Goal: Task Accomplishment & Management: Use online tool/utility

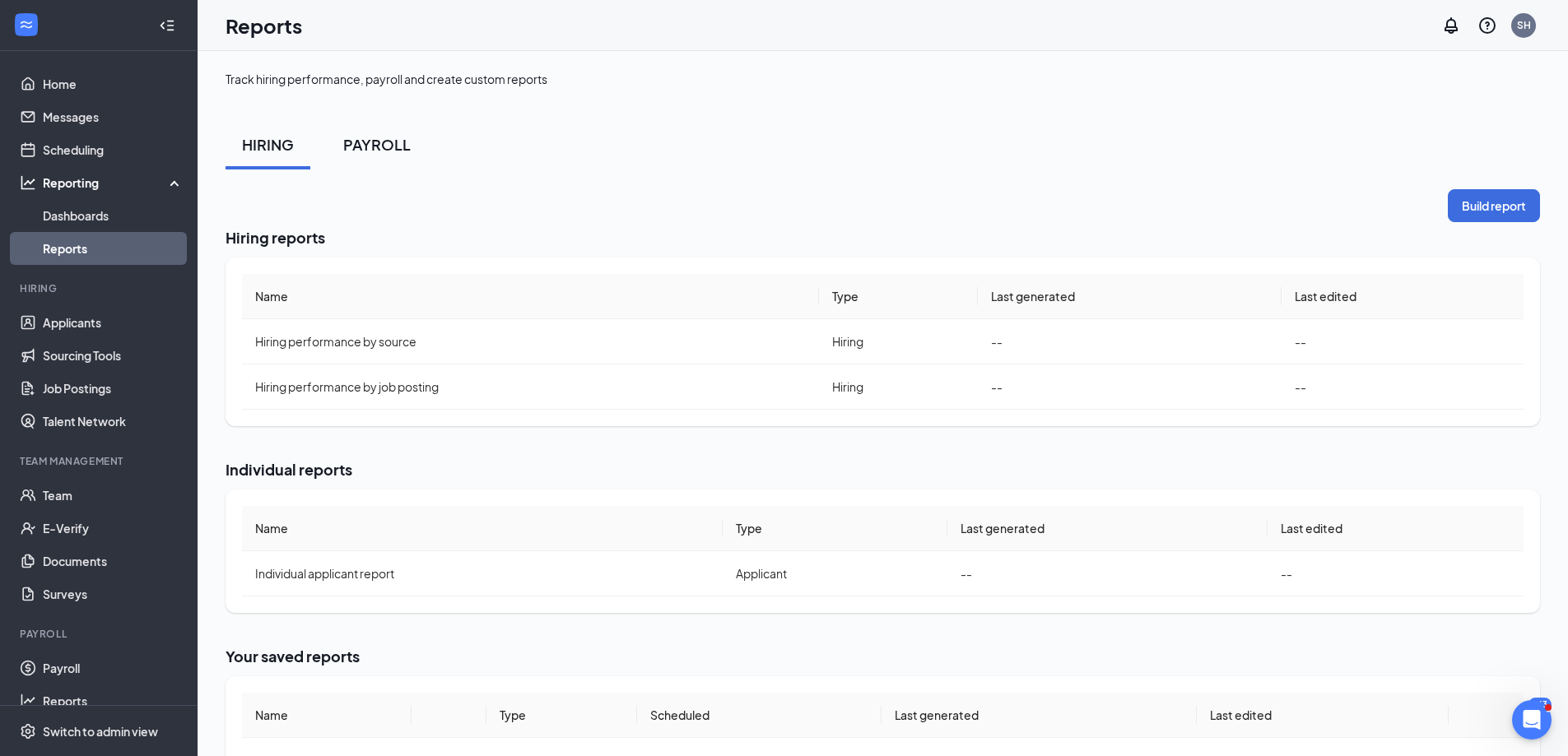
click at [397, 150] on div "PAYROLL" at bounding box center [376, 144] width 67 height 21
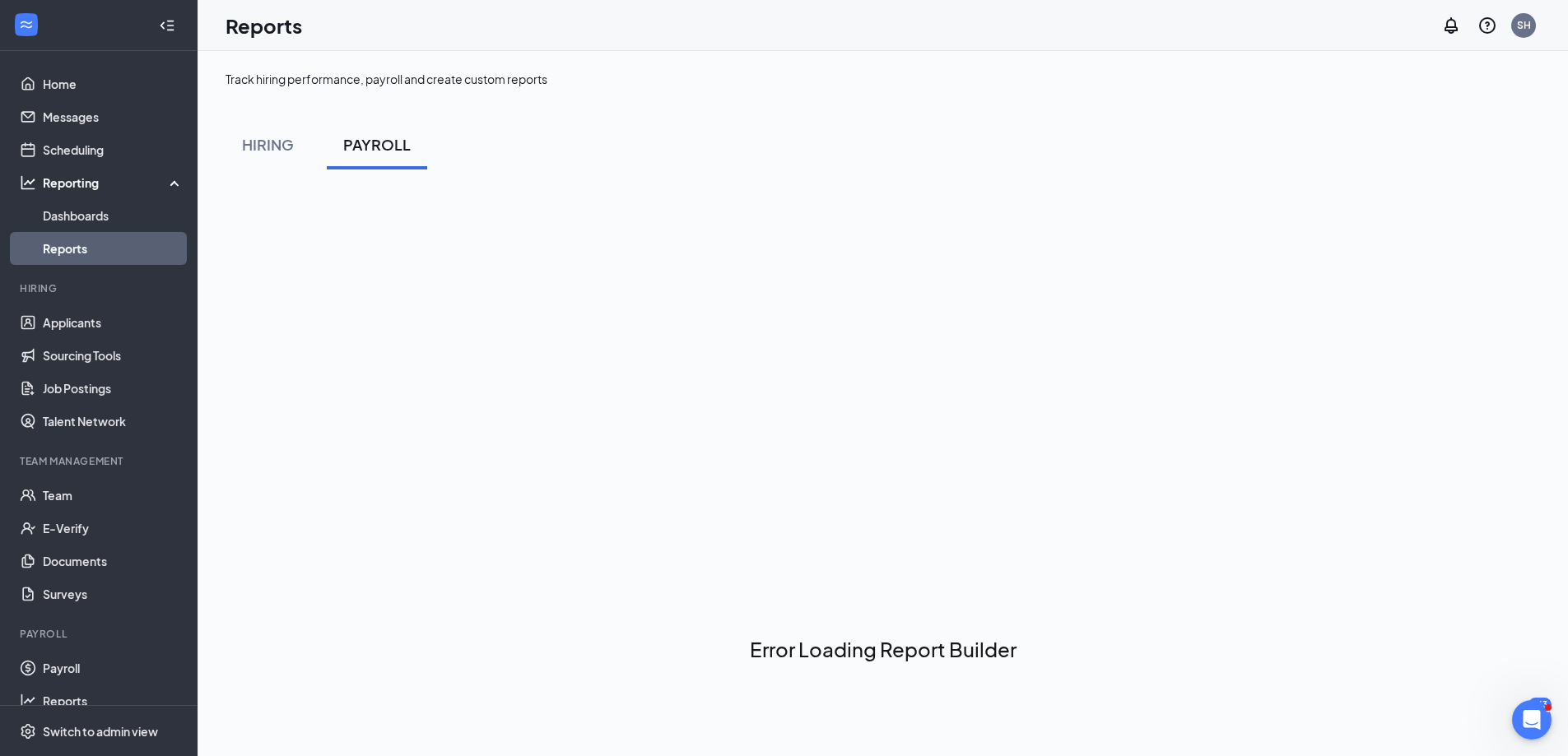
click at [380, 144] on div "PAYROLL" at bounding box center [376, 144] width 67 height 21
click at [273, 150] on div "HIRING" at bounding box center [268, 144] width 52 height 21
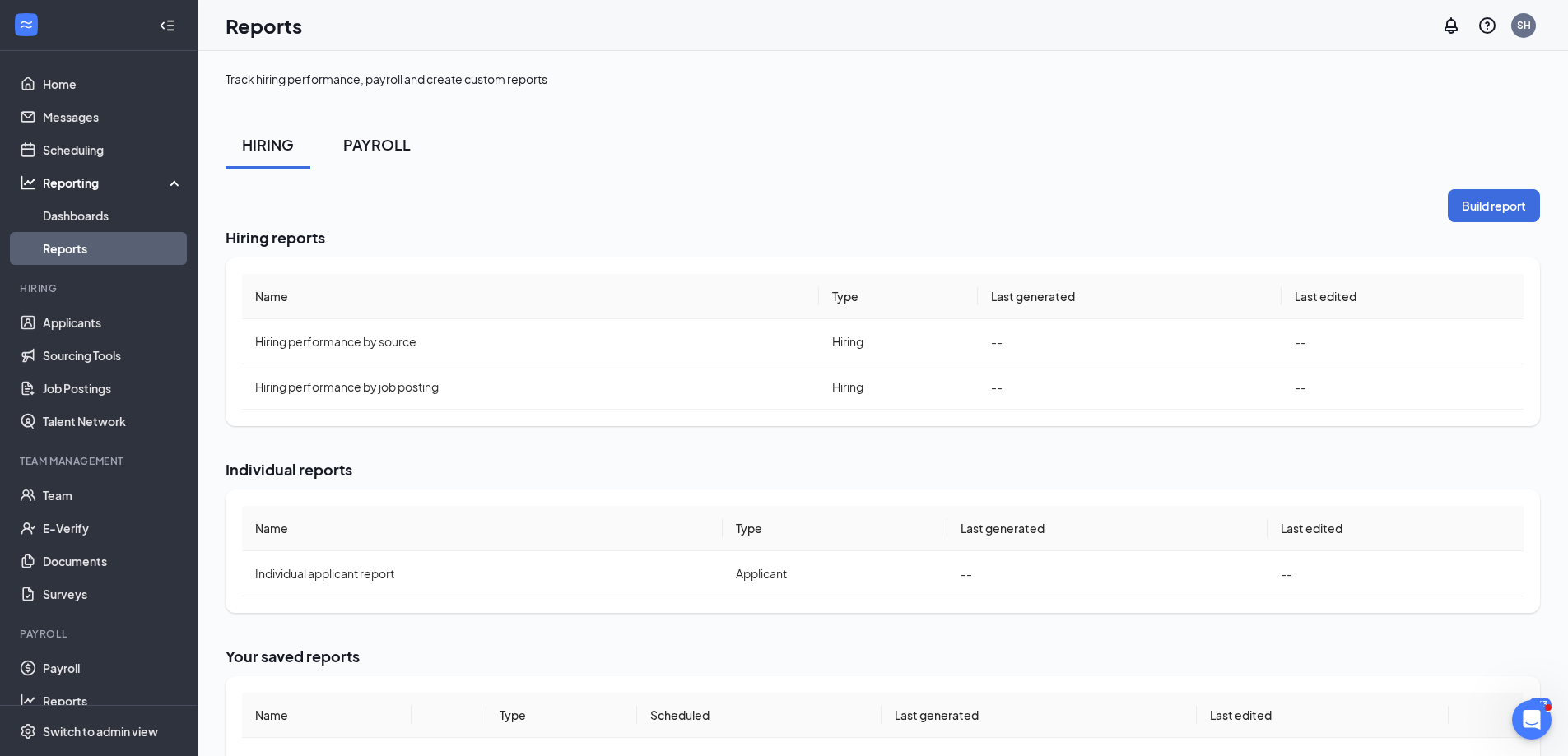
click at [382, 144] on div "PAYROLL" at bounding box center [376, 144] width 67 height 21
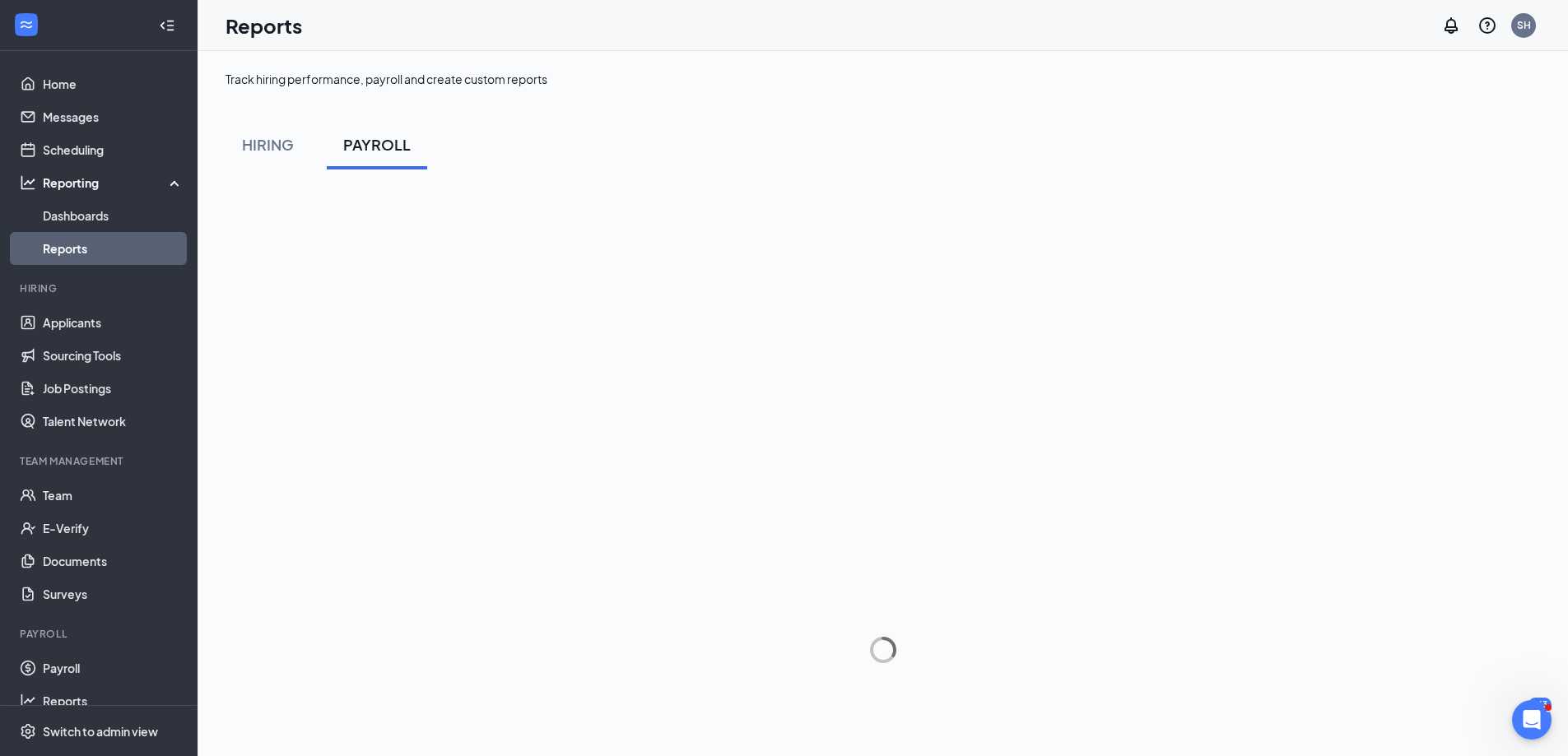
click at [84, 183] on div "Reporting" at bounding box center [113, 183] width 142 height 17
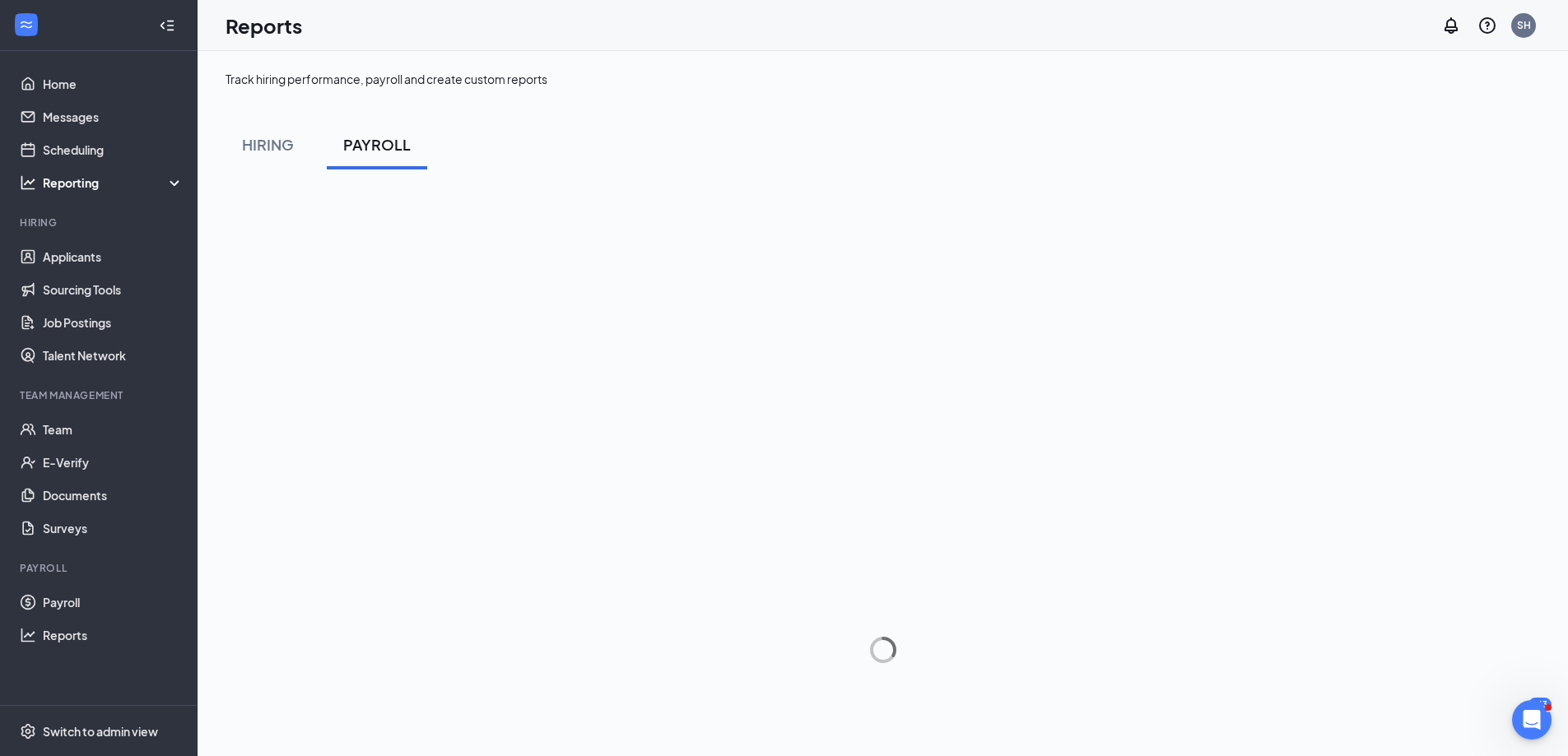
click at [80, 187] on div "Reporting" at bounding box center [113, 183] width 142 height 17
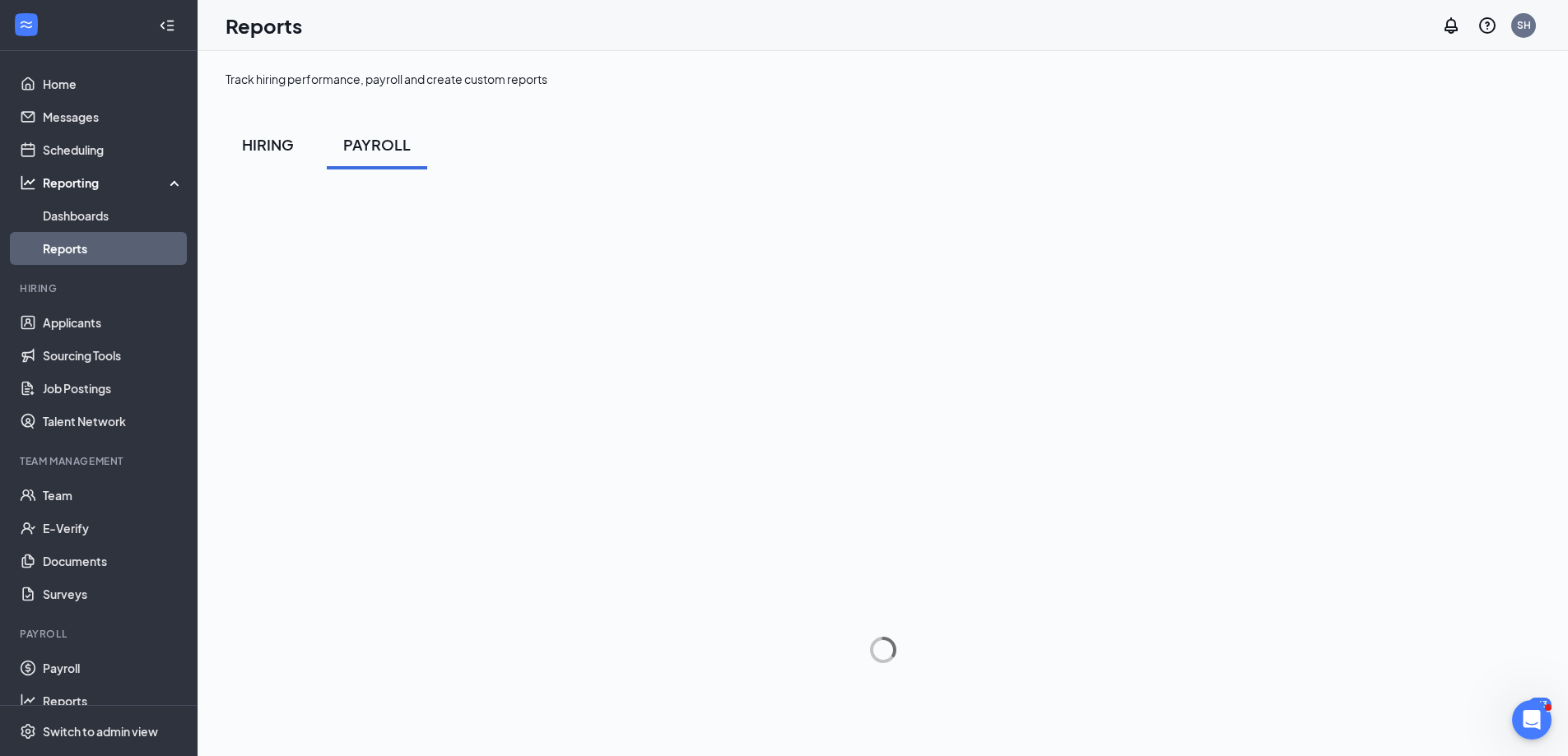
click at [274, 152] on div "HIRING" at bounding box center [268, 144] width 52 height 21
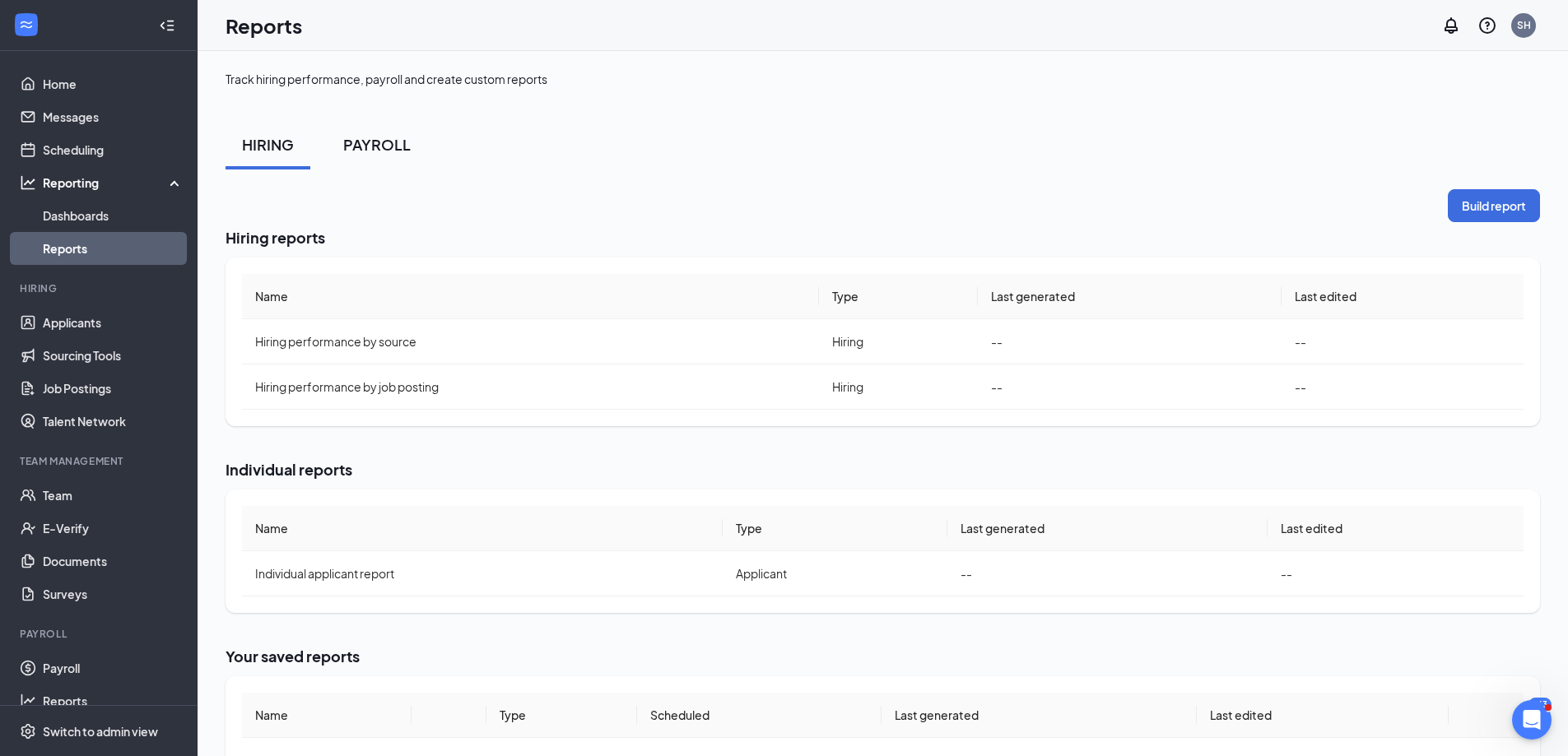
click at [396, 147] on div "PAYROLL" at bounding box center [376, 144] width 67 height 21
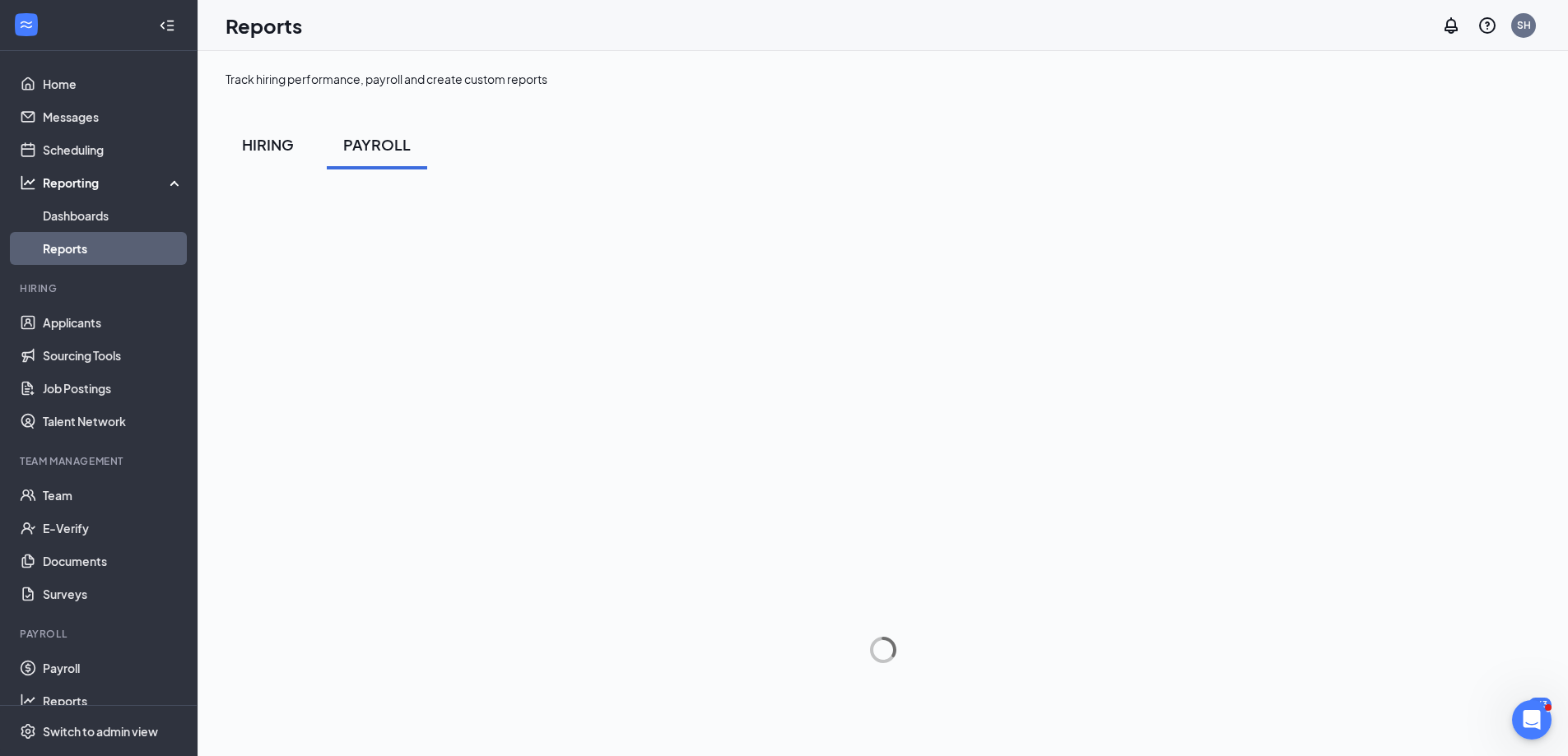
click at [272, 154] on button "HIRING" at bounding box center [268, 145] width 85 height 50
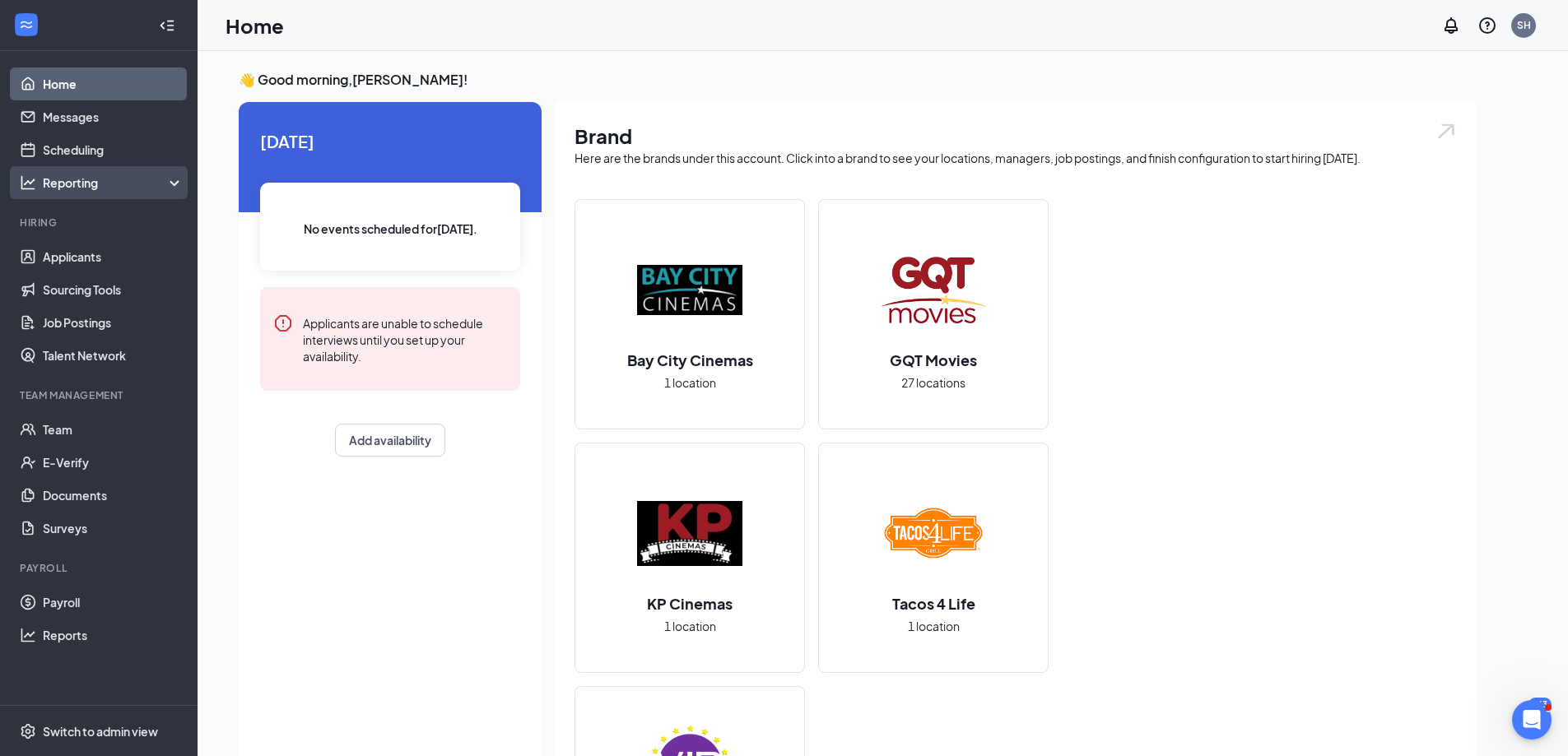
click at [92, 189] on div "Reporting" at bounding box center [113, 183] width 142 height 17
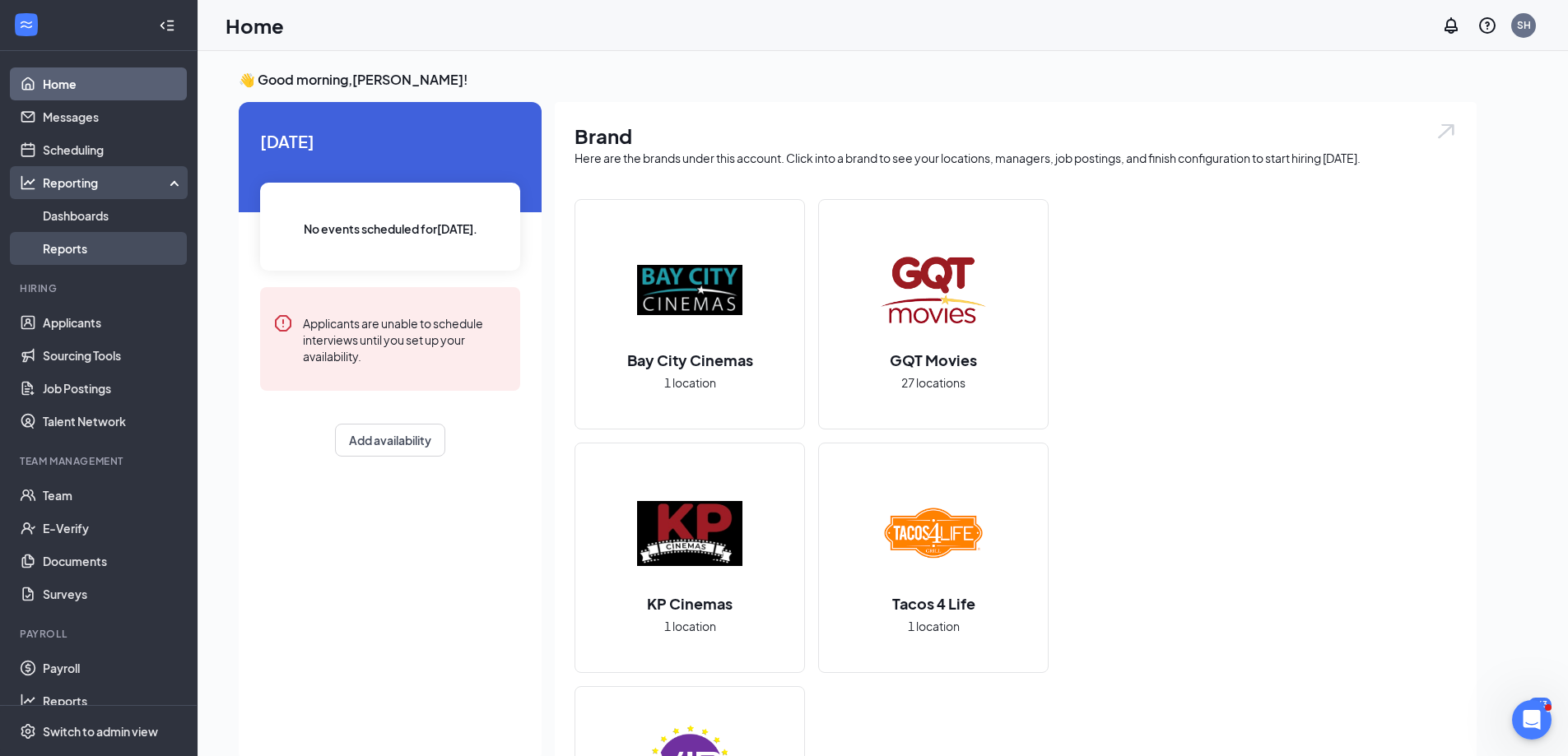
click at [94, 252] on link "Reports" at bounding box center [113, 249] width 141 height 33
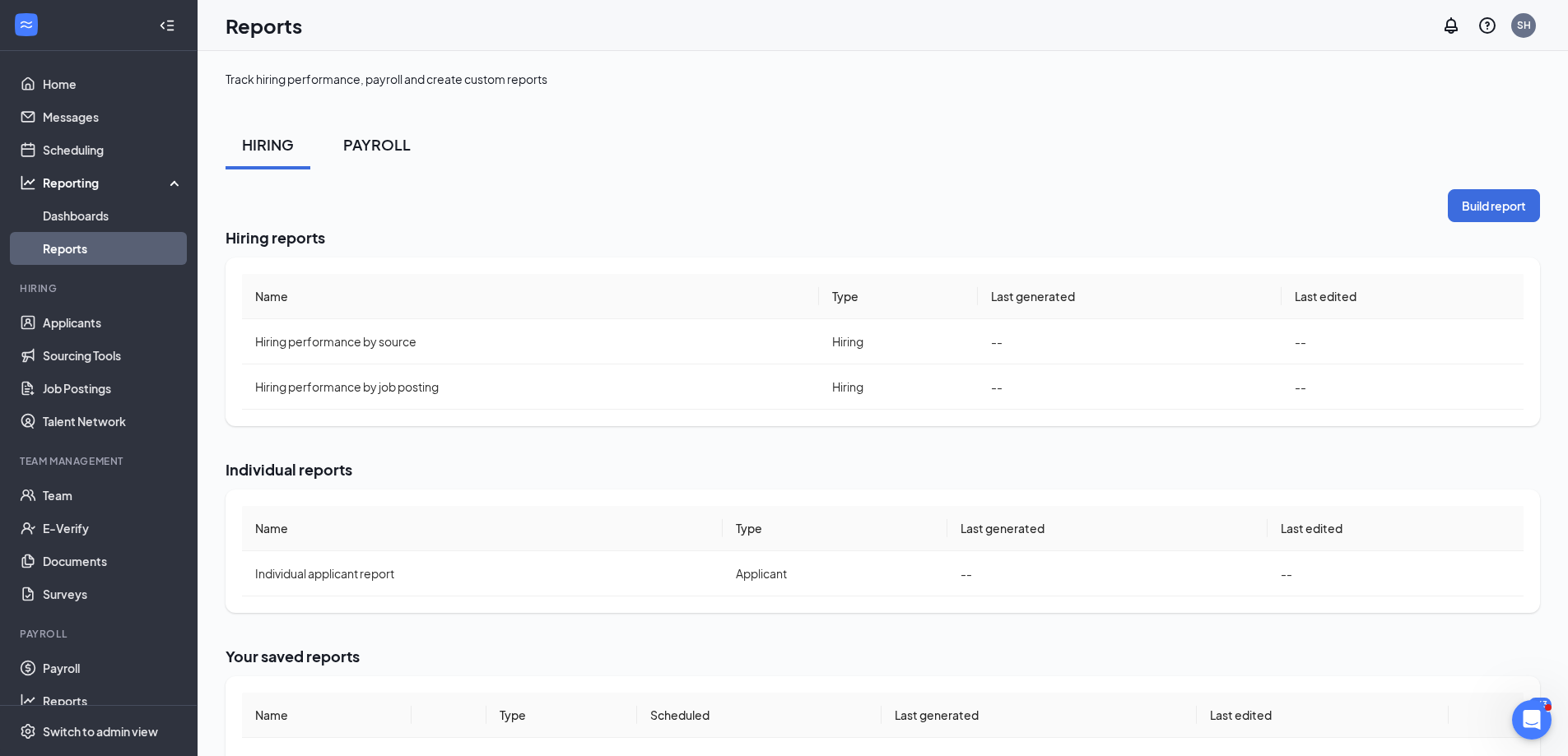
click at [402, 148] on div "PAYROLL" at bounding box center [376, 144] width 67 height 21
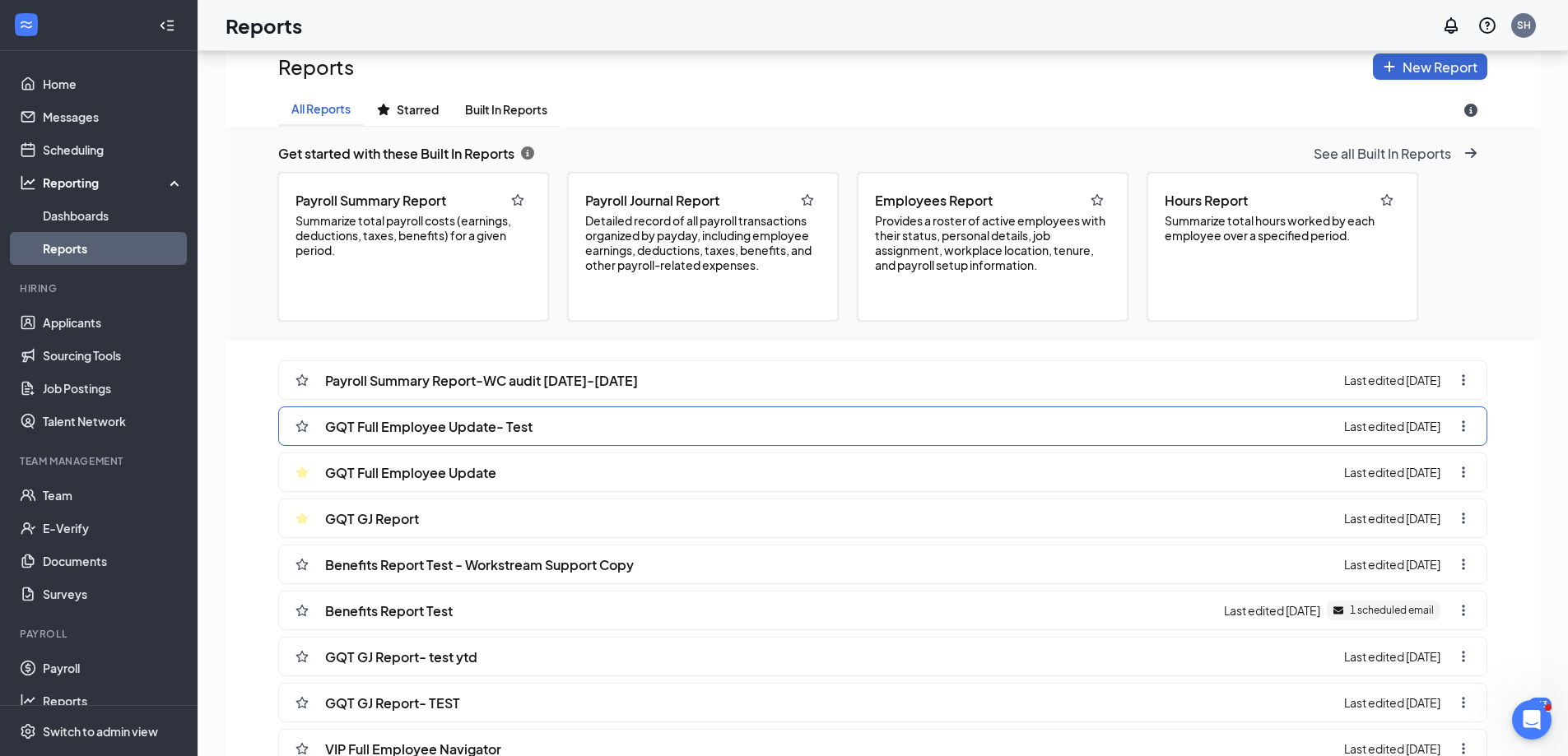
scroll to position [246, 0]
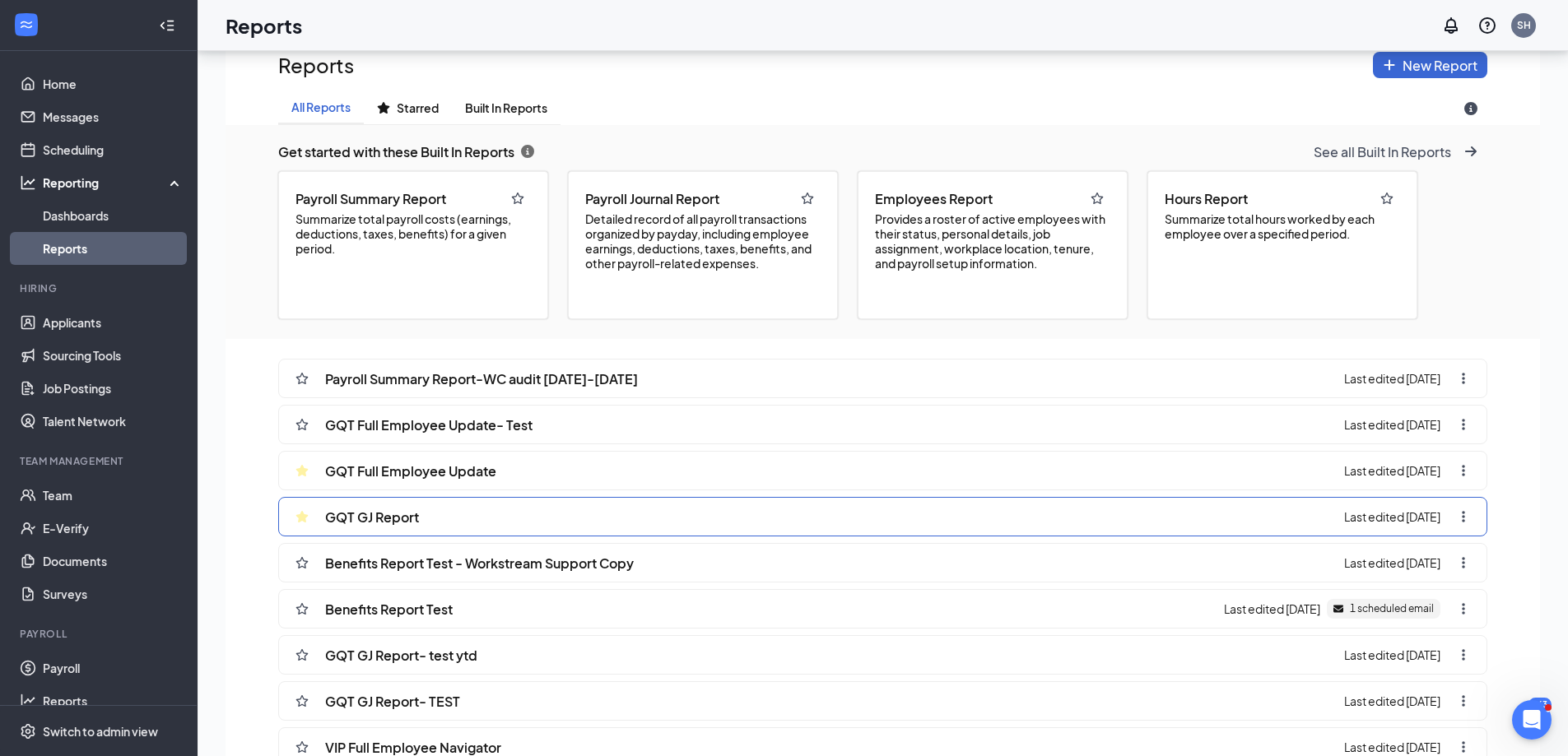
click at [833, 528] on div "GQT GJ Report Last edited [DATE]" at bounding box center [883, 517] width 1209 height 39
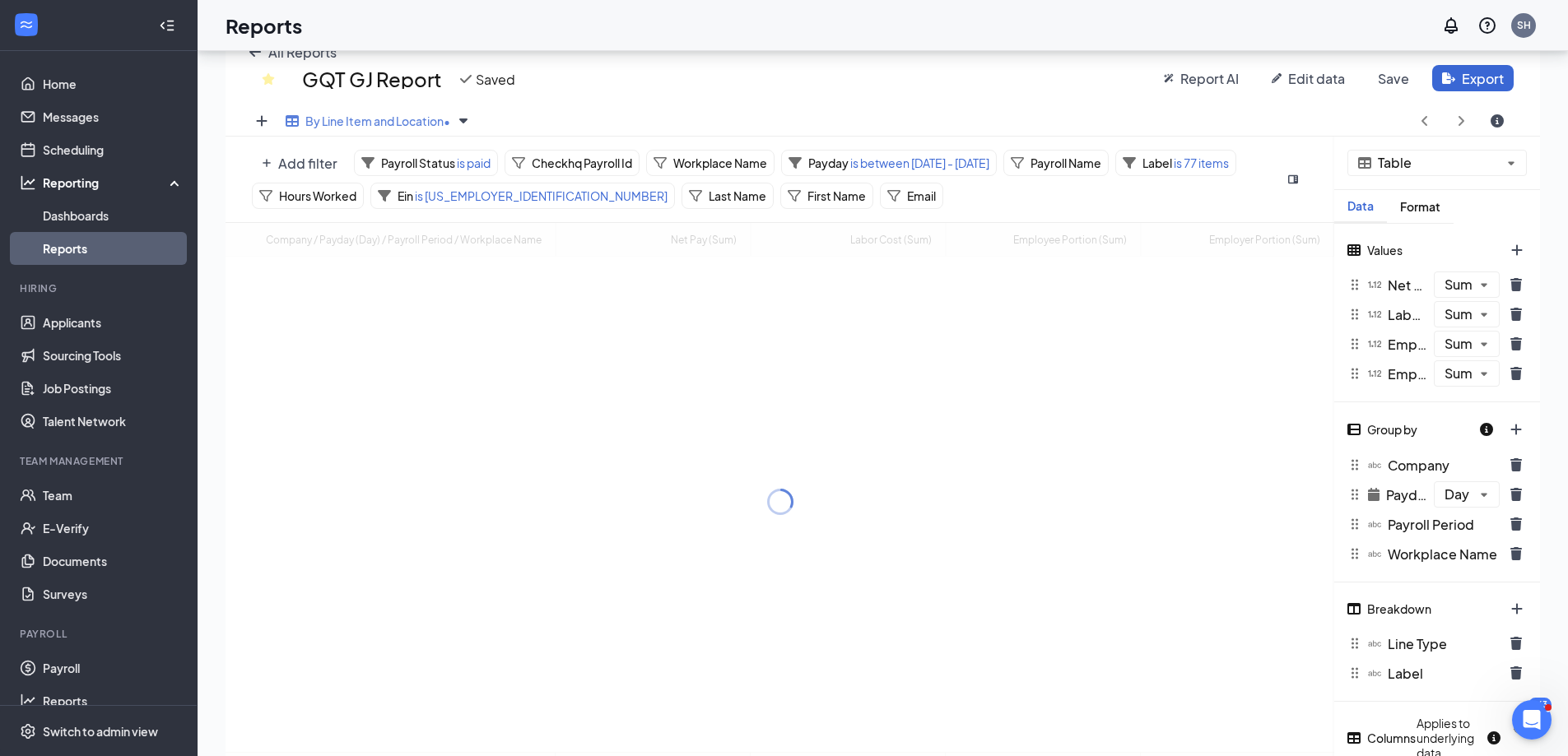
scroll to position [645, 1314]
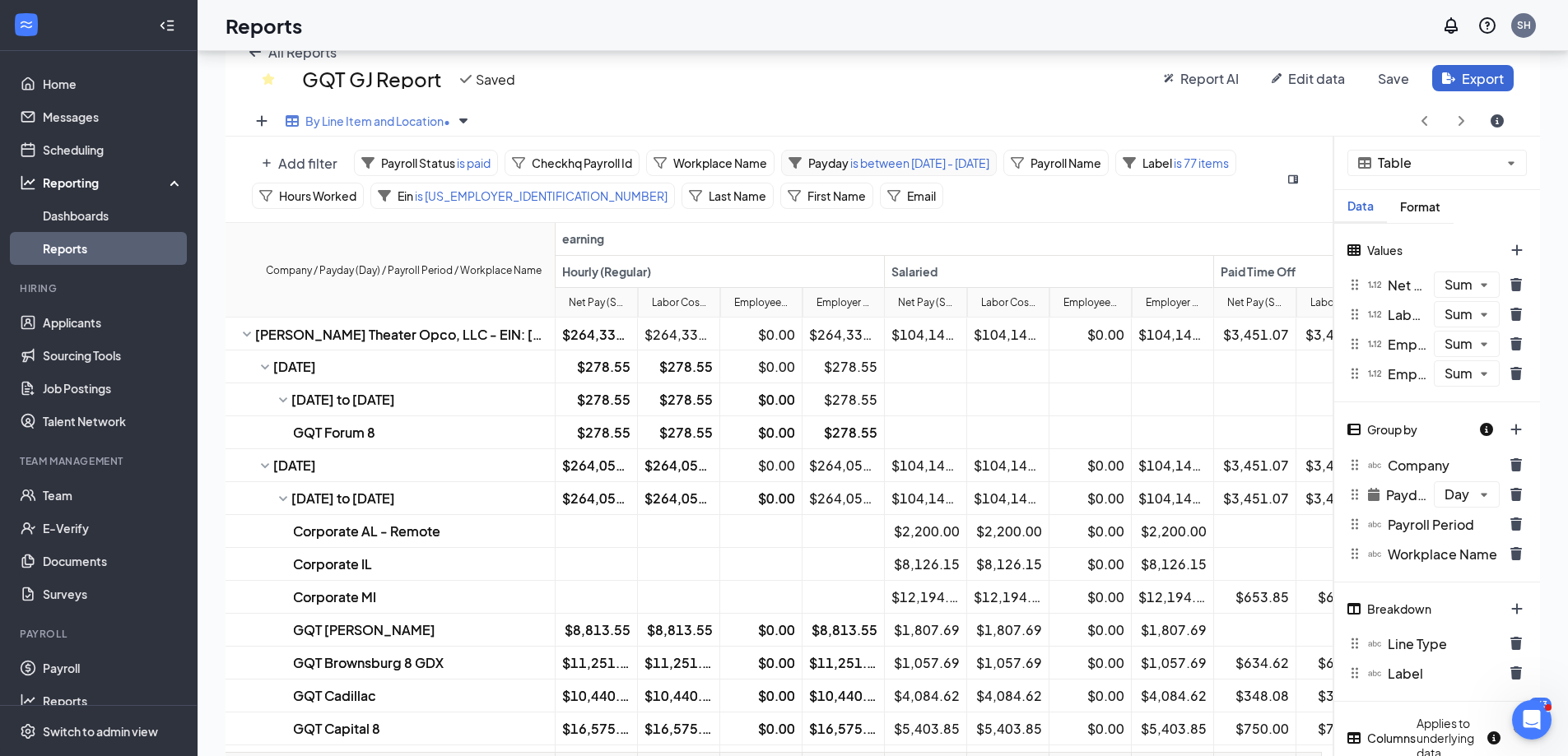
click at [990, 170] on span "is between [DATE] - [DATE]" at bounding box center [919, 162] width 141 height 15
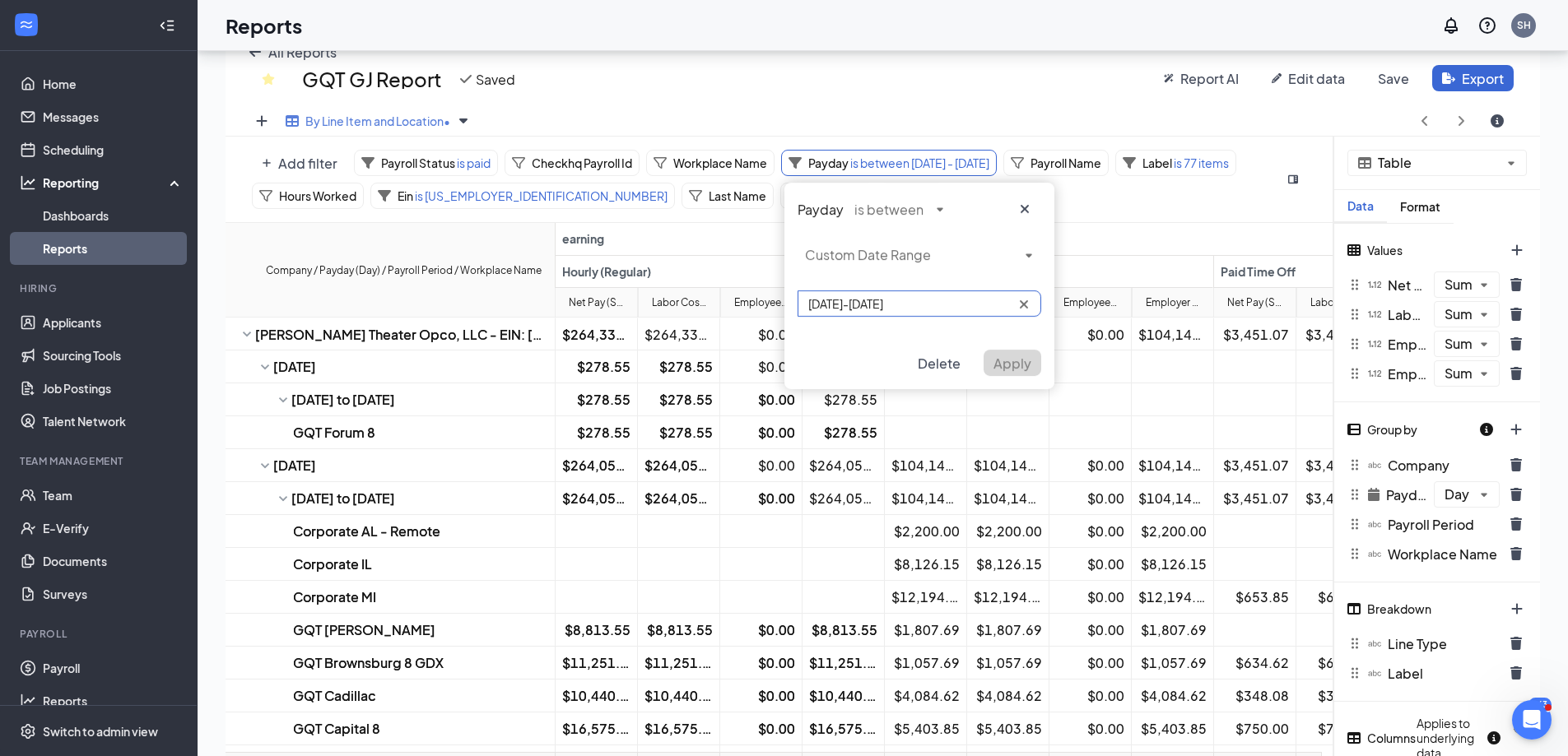
click at [952, 303] on input "[DATE]-[DATE]" at bounding box center [918, 303] width 243 height 26
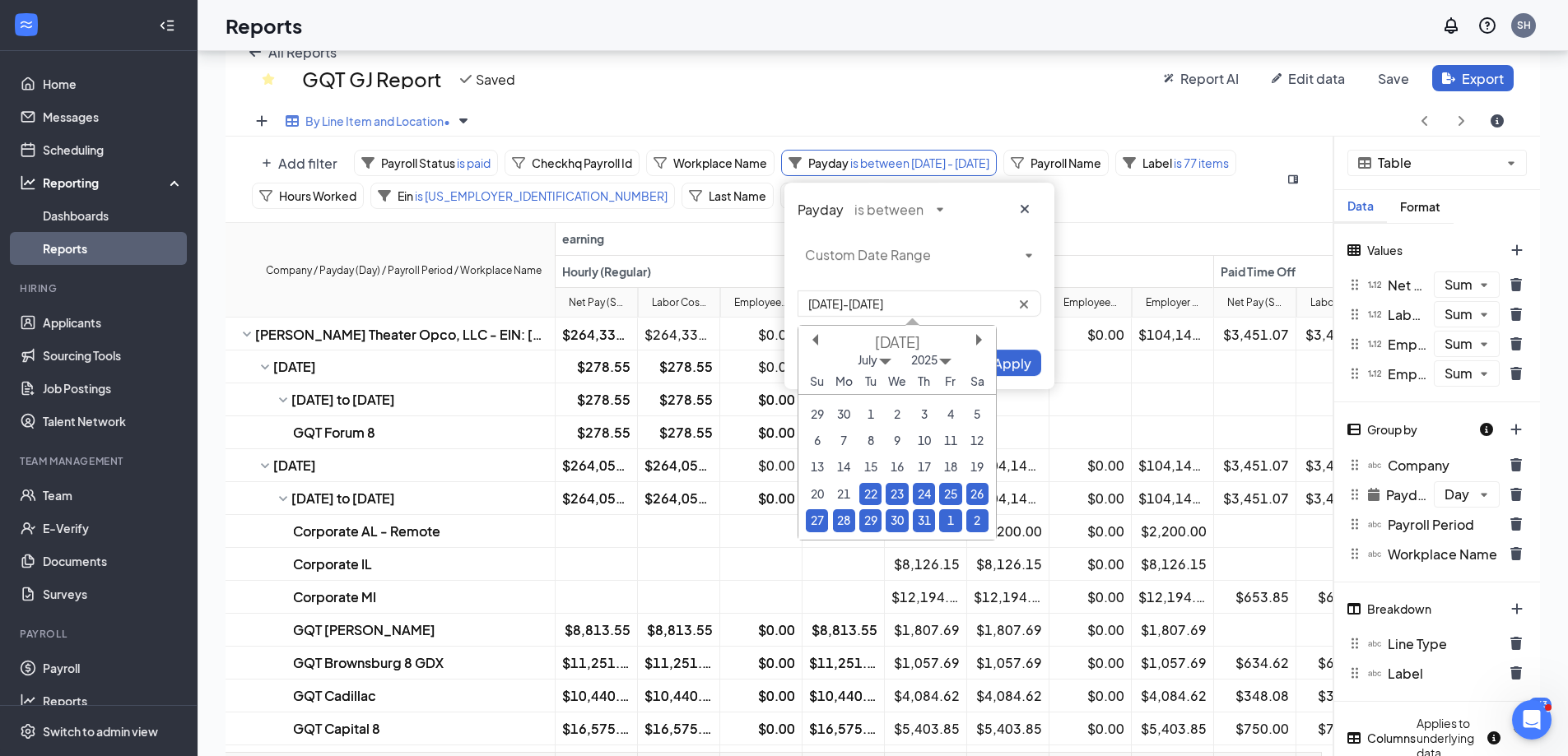
click at [973, 342] on div "[DATE]" at bounding box center [897, 341] width 197 height 19
click at [981, 342] on button "Next Month" at bounding box center [982, 340] width 12 height 12
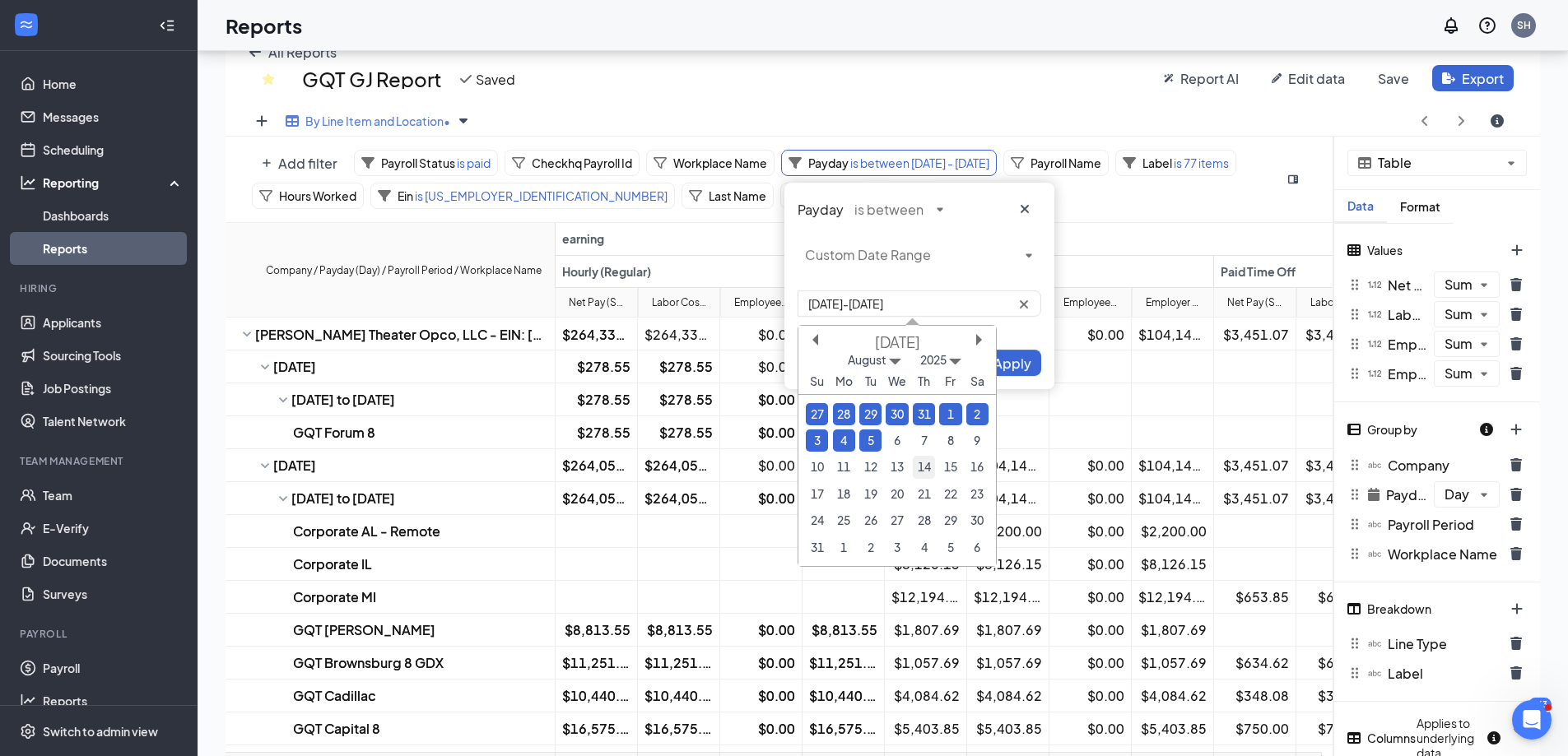
click at [927, 465] on div "14" at bounding box center [923, 467] width 22 height 22
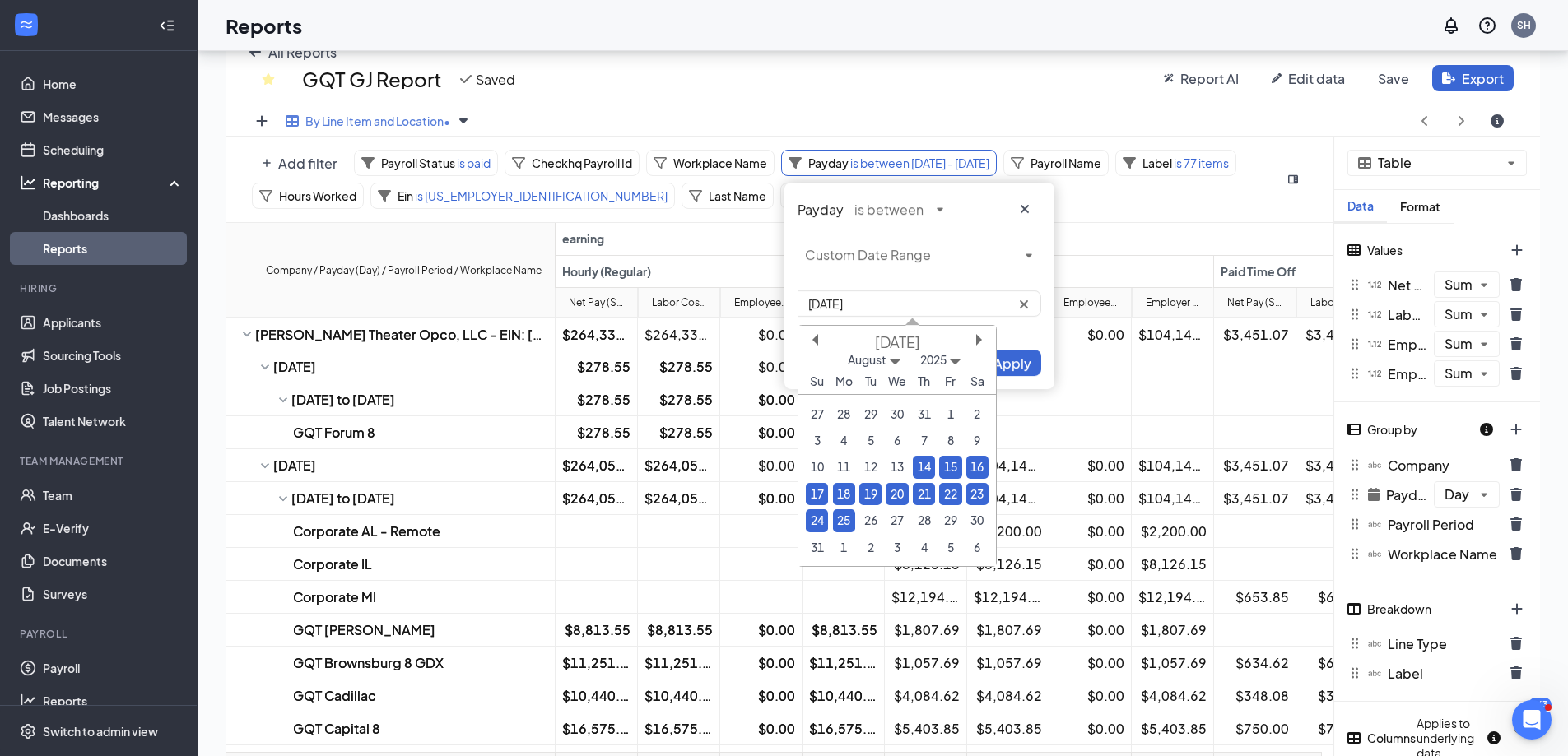
click at [835, 520] on div "25" at bounding box center [844, 520] width 22 height 22
type input "[DATE]-[DATE]"
click at [1015, 366] on span "Apply" at bounding box center [1012, 363] width 38 height 18
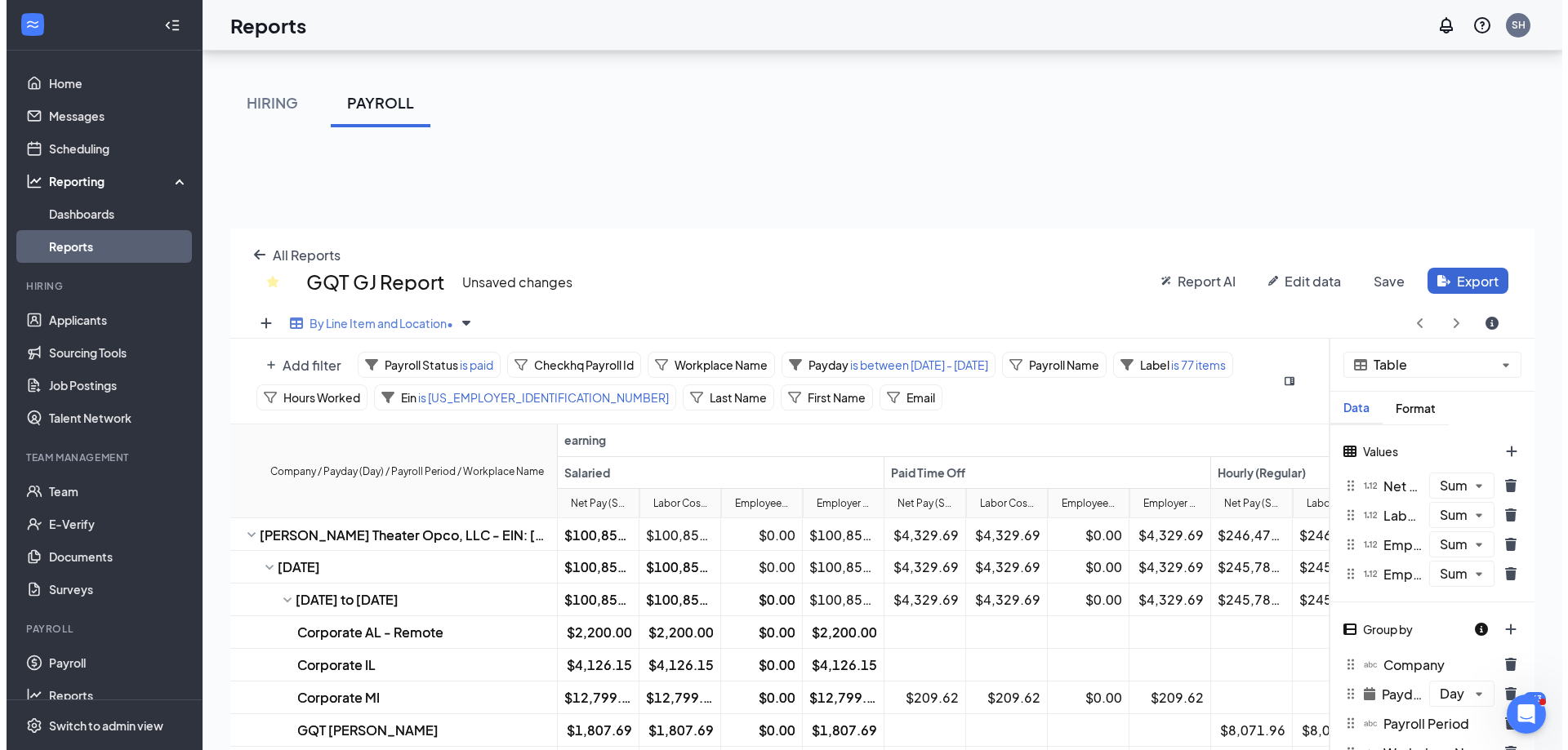
scroll to position [0, 0]
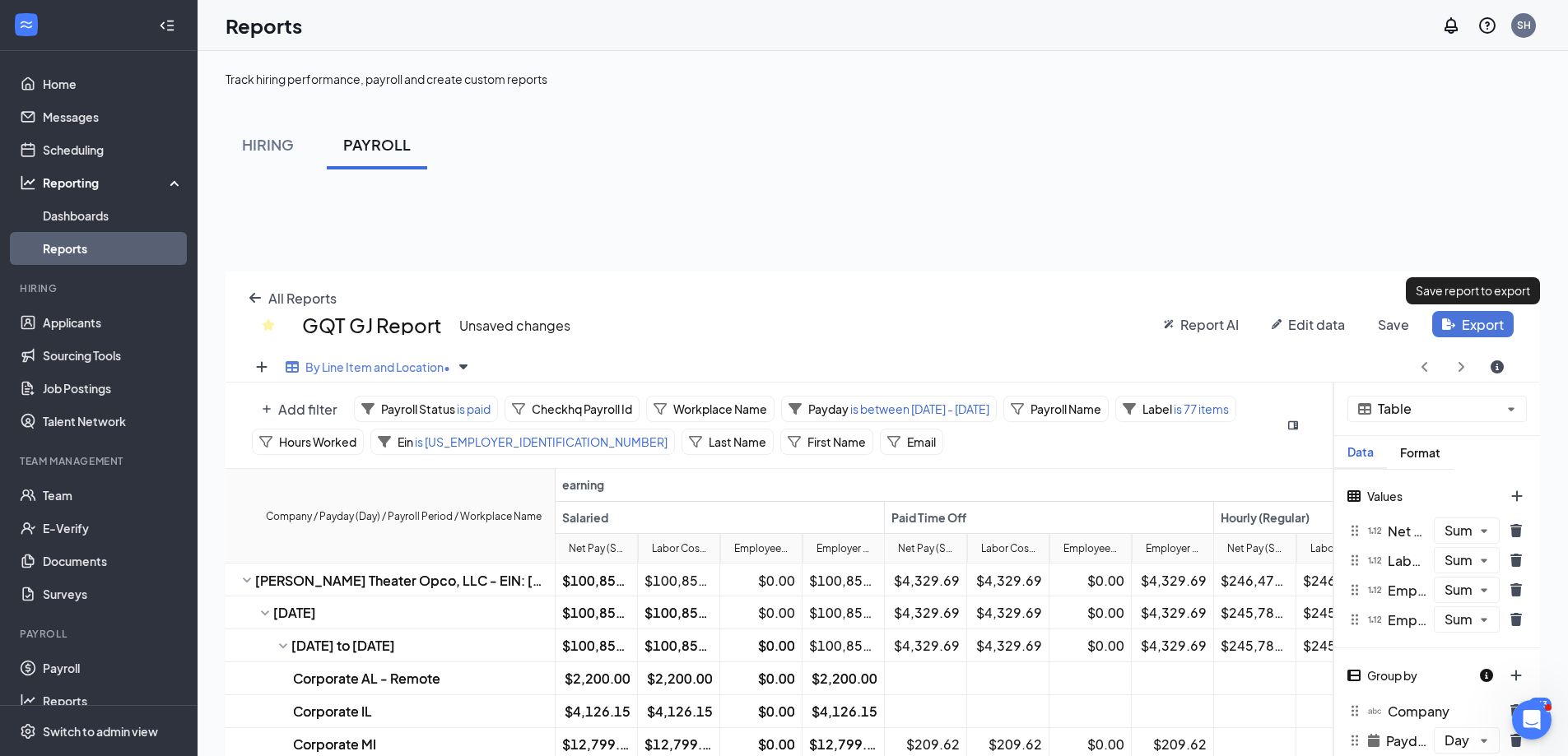
click at [1470, 324] on button "Export" at bounding box center [1472, 323] width 81 height 26
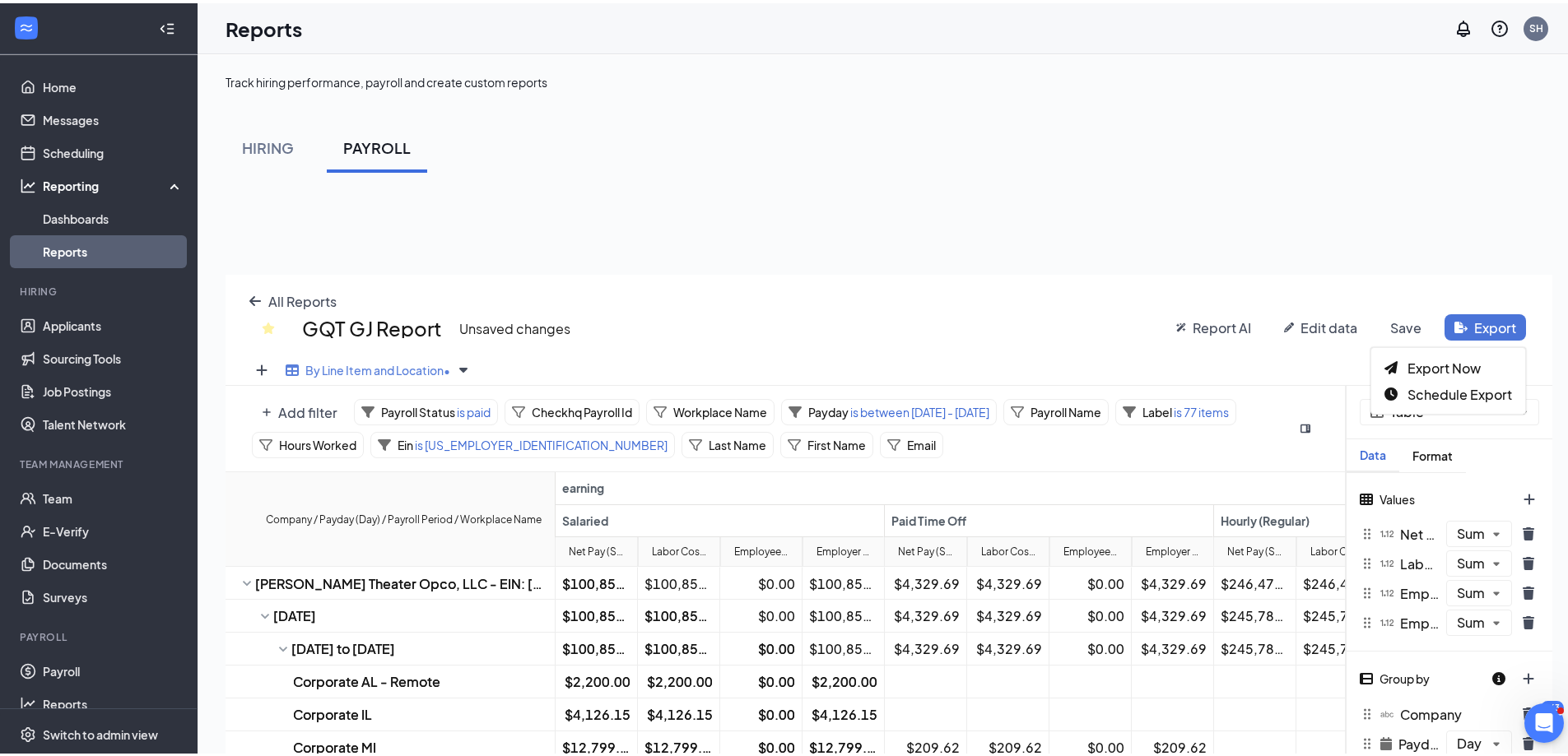
scroll to position [645, 1327]
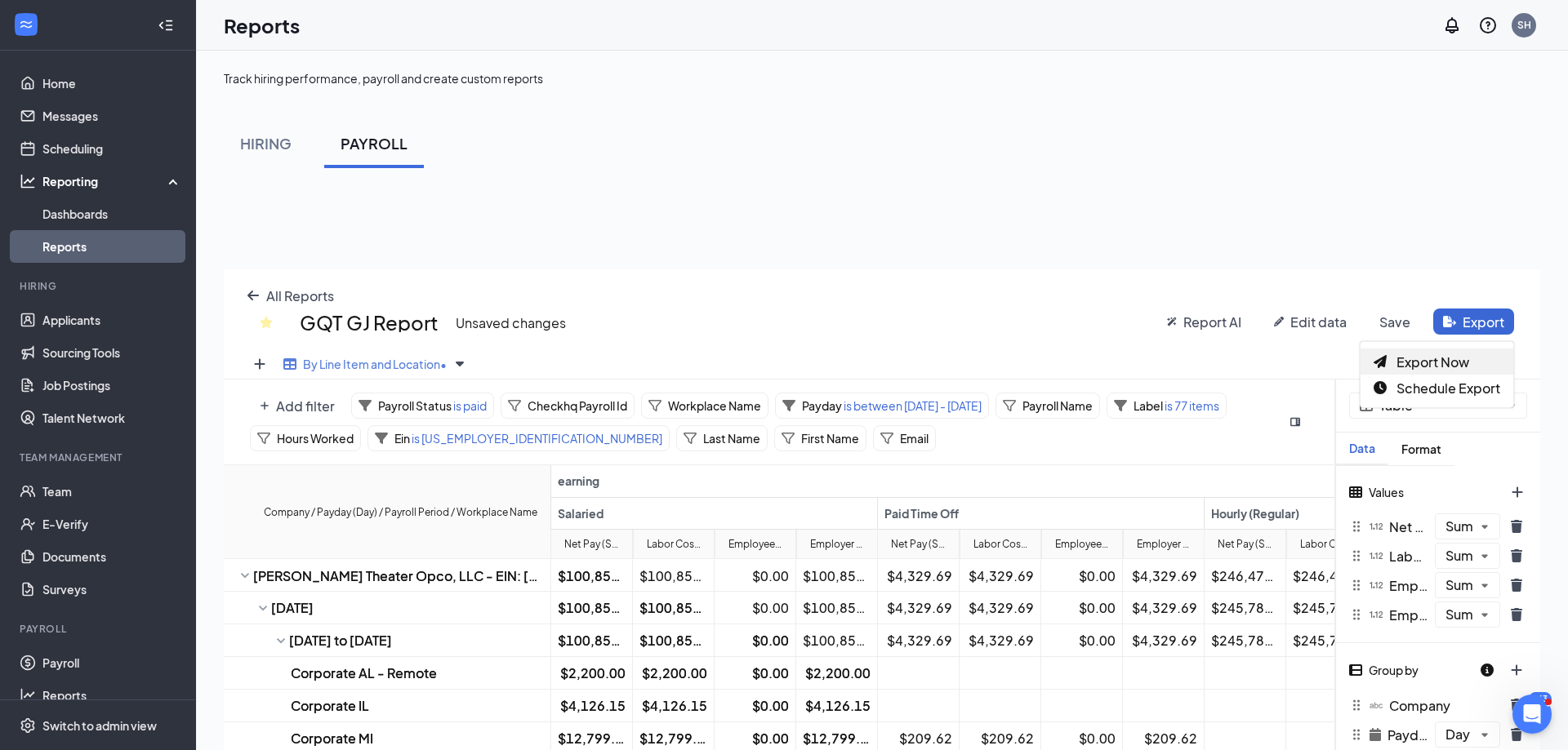
click at [1449, 359] on span "Export Now" at bounding box center [1432, 362] width 73 height 17
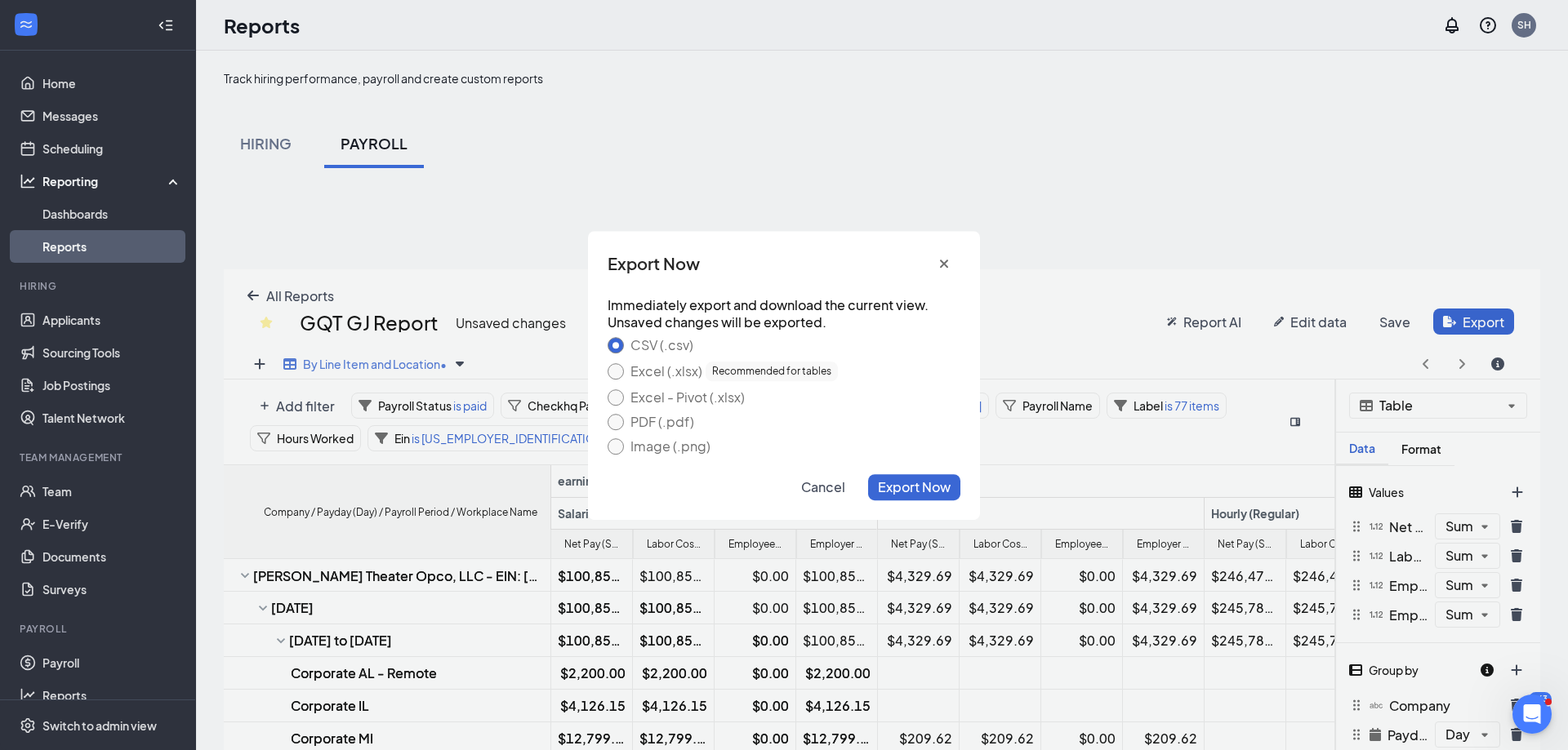
click at [647, 370] on div "Excel (.xlsx) Recommended for tables" at bounding box center [734, 371] width 207 height 19
click at [624, 370] on button "Excel (.xlsx) Recommended for tables" at bounding box center [615, 371] width 16 height 16
click at [921, 487] on span "Export Now" at bounding box center [914, 487] width 73 height 17
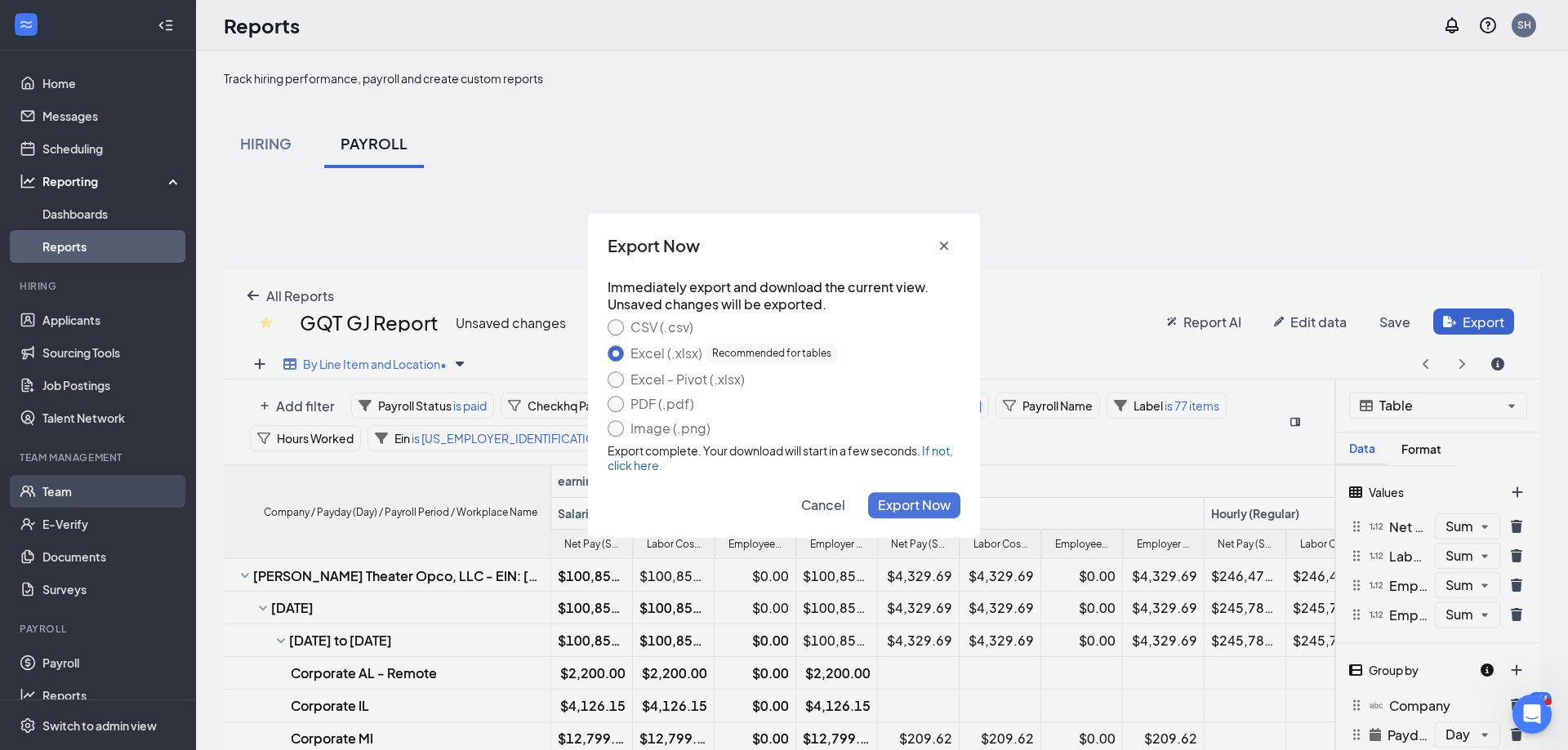
drag, startPoint x: 80, startPoint y: 489, endPoint x: 107, endPoint y: 488, distance: 27.0
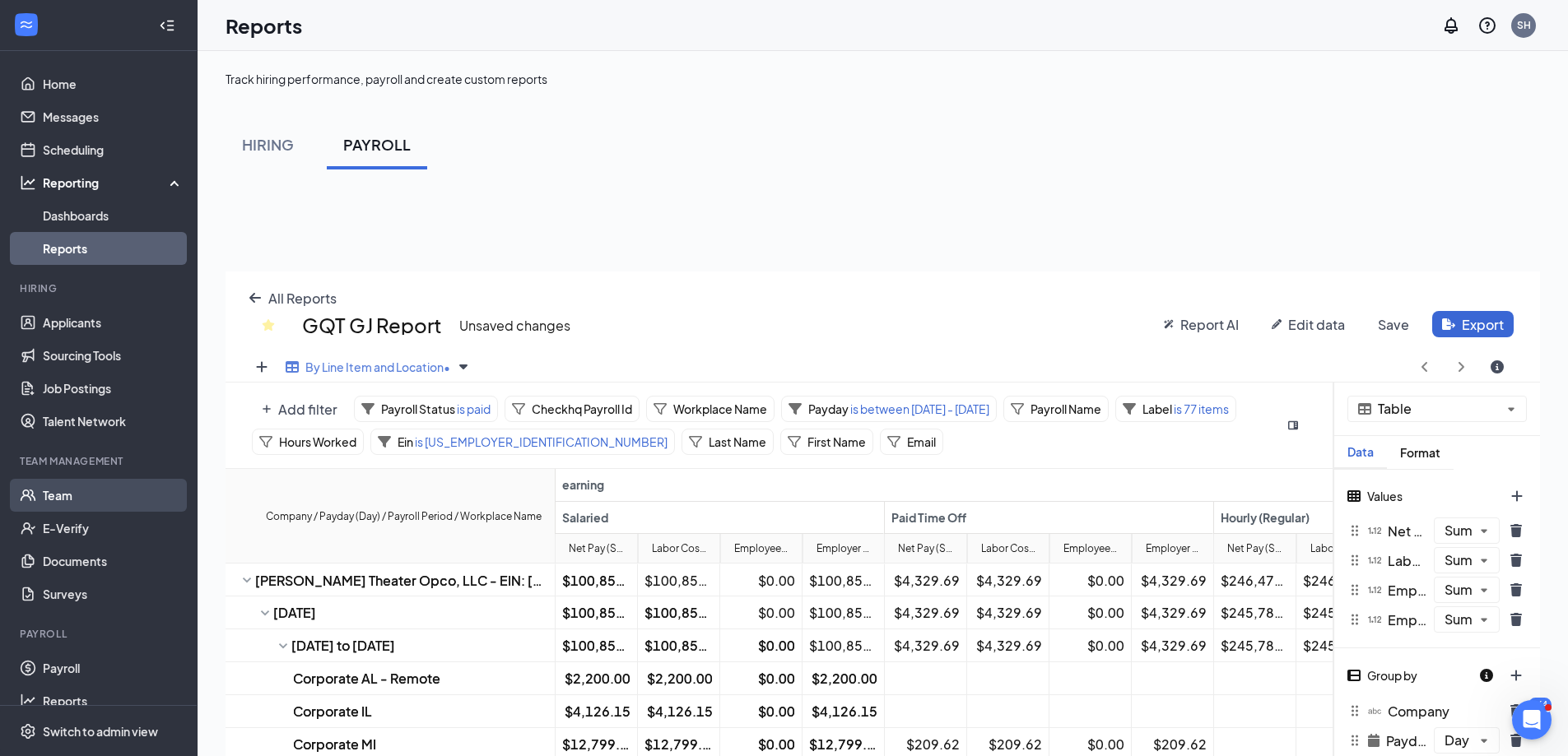
scroll to position [81643, 80991]
click at [55, 492] on link "Team" at bounding box center [113, 495] width 141 height 33
